Goal: Navigation & Orientation: Find specific page/section

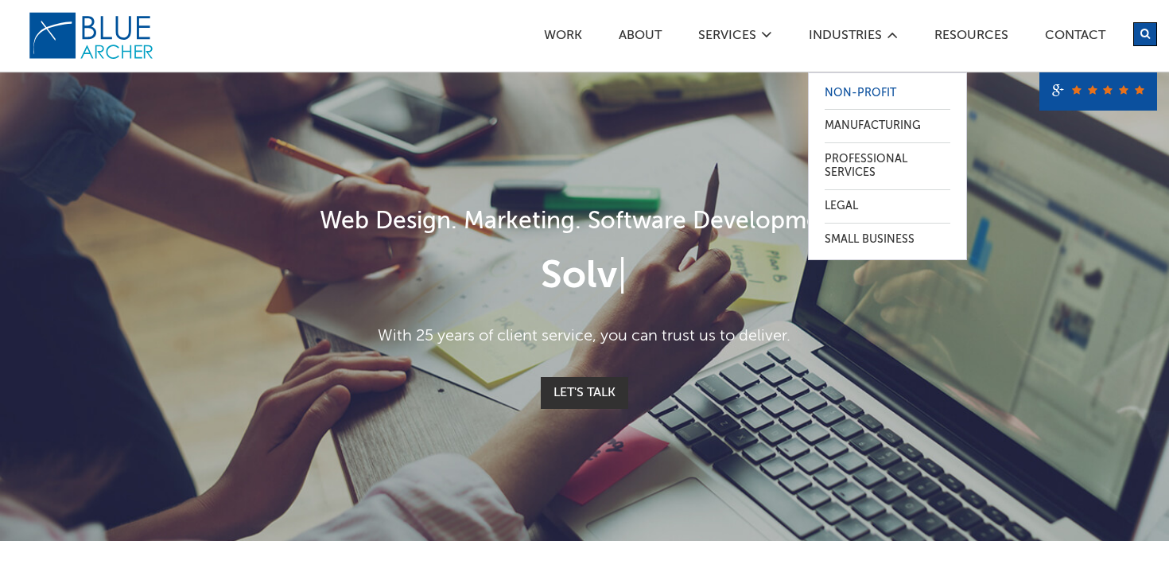
click at [841, 97] on link "Non-Profit" at bounding box center [888, 93] width 126 height 33
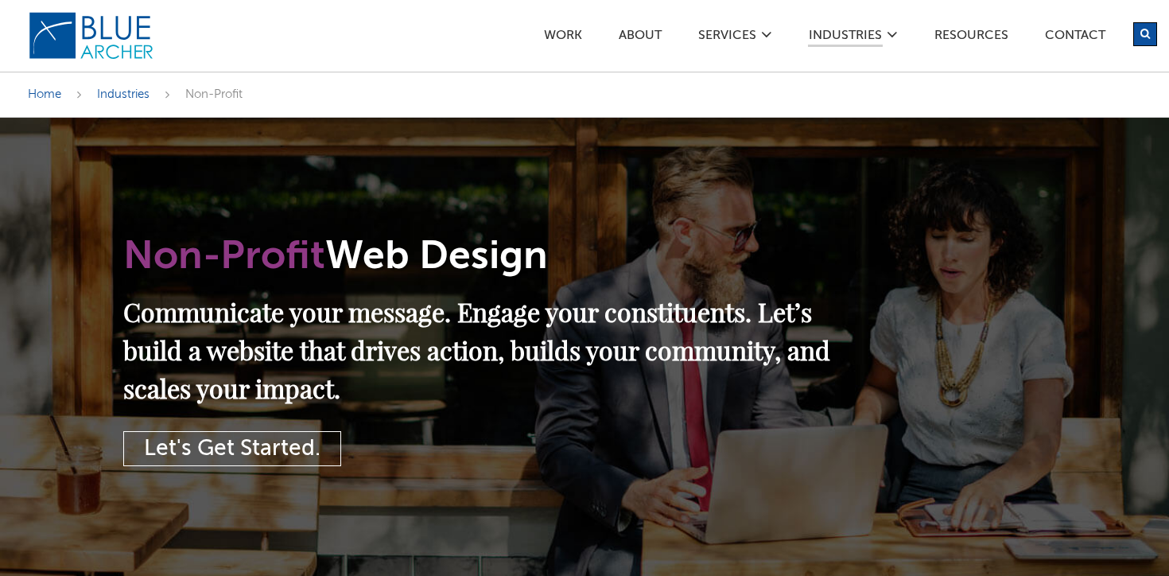
click at [748, 40] on link "SERVICES" at bounding box center [728, 37] width 60 height 17
